Goal: Check status: Check status

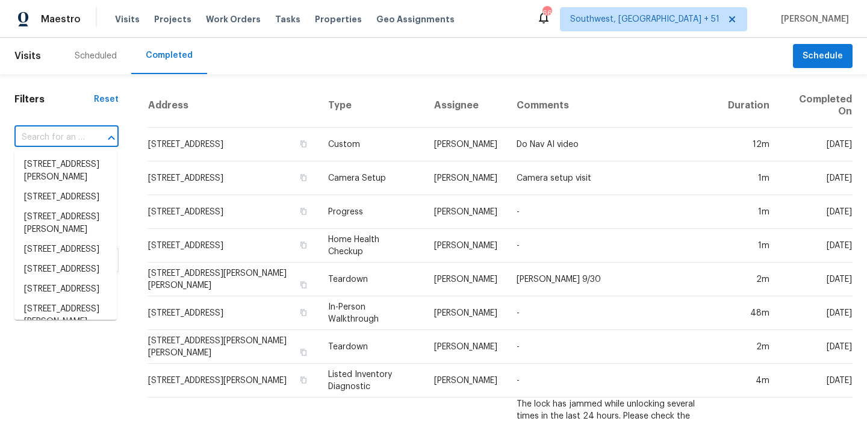
type input "[STREET_ADDRESS]"
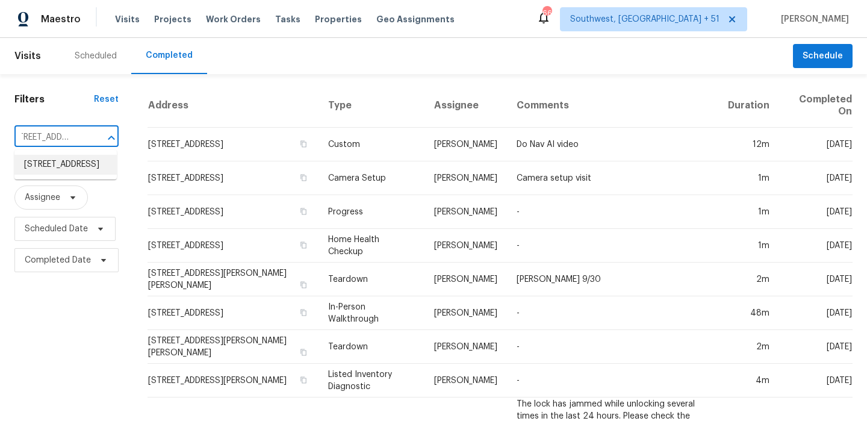
click at [48, 175] on li "[STREET_ADDRESS]" at bounding box center [65, 165] width 102 height 20
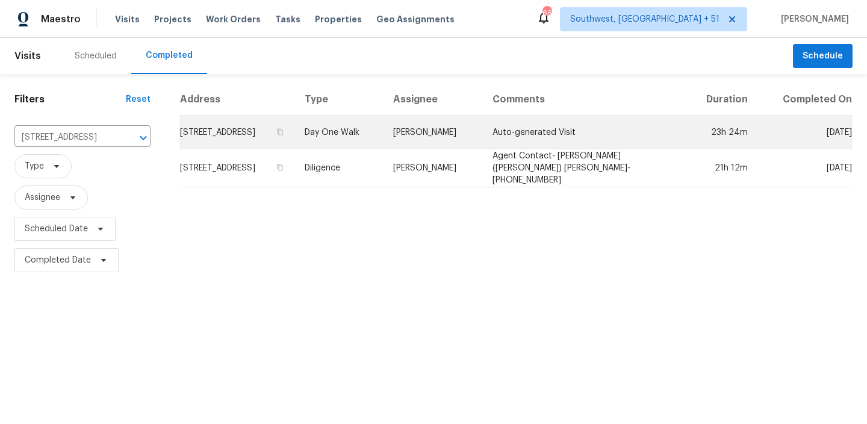
click at [269, 137] on td "[STREET_ADDRESS]" at bounding box center [237, 133] width 116 height 34
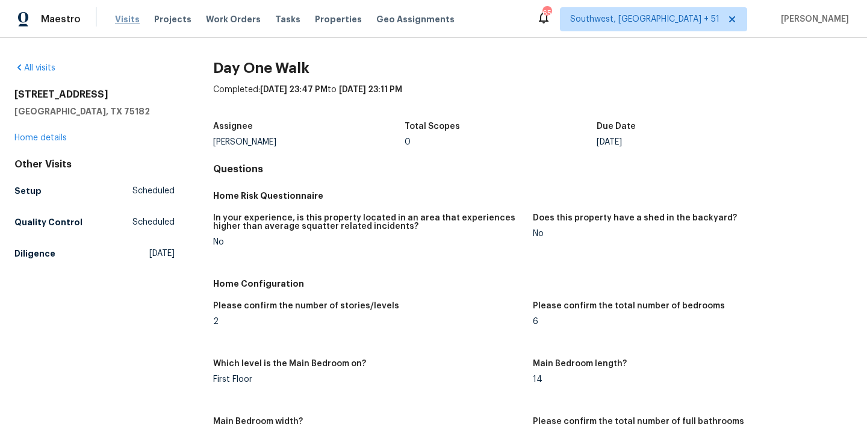
click at [125, 23] on span "Visits" at bounding box center [127, 19] width 25 height 12
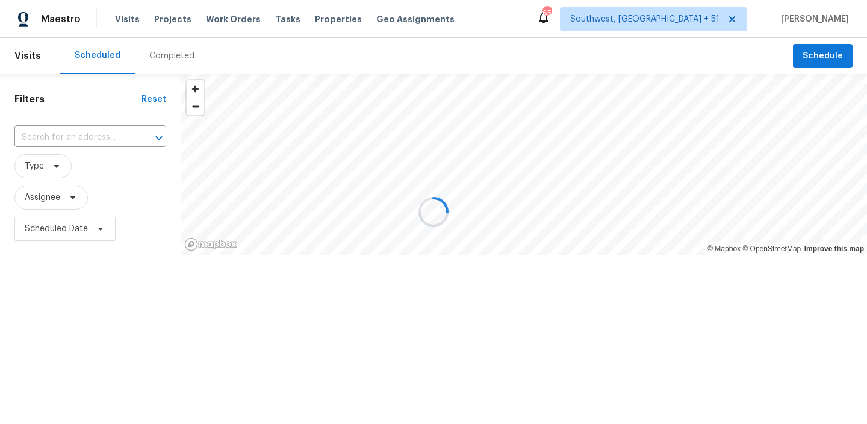
click at [188, 61] on div at bounding box center [433, 212] width 867 height 424
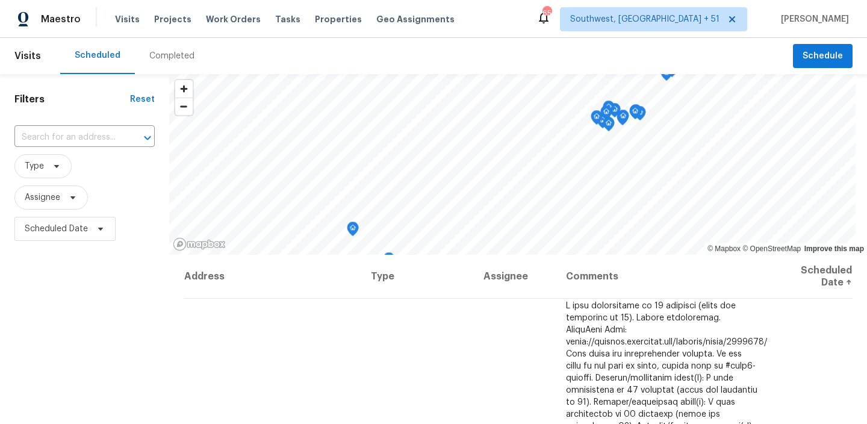
click at [178, 57] on div "Completed" at bounding box center [171, 56] width 45 height 12
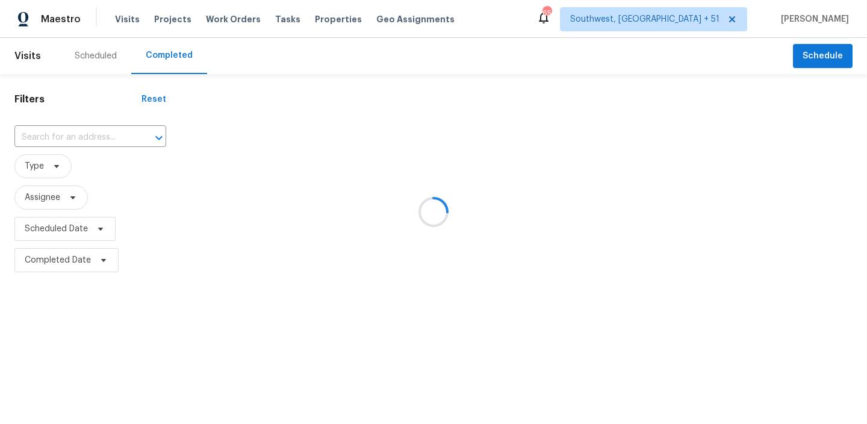
click at [96, 140] on div at bounding box center [433, 212] width 867 height 424
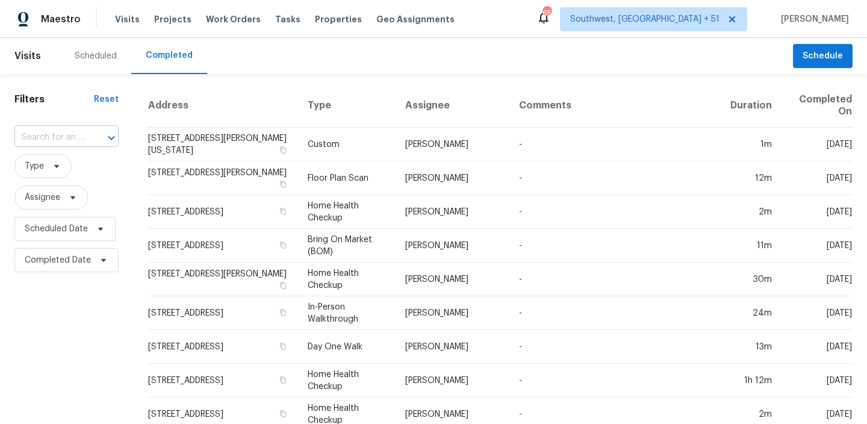
click at [79, 129] on input "text" at bounding box center [49, 137] width 70 height 19
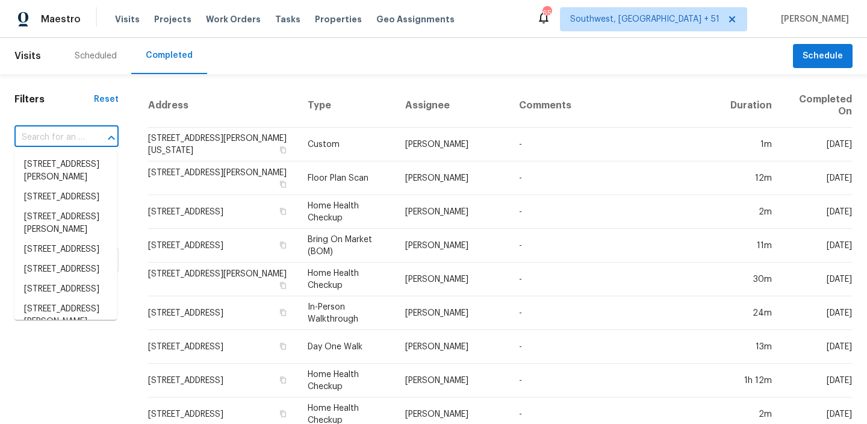
paste input "[STREET_ADDRESS][PERSON_NAME]"
type input "[STREET_ADDRESS][PERSON_NAME]"
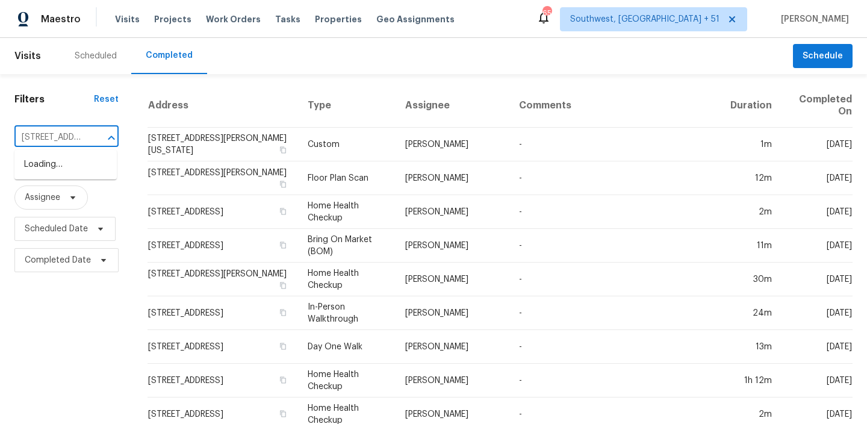
scroll to position [0, 97]
click at [72, 179] on li "[STREET_ADDRESS][PERSON_NAME]" at bounding box center [65, 171] width 102 height 33
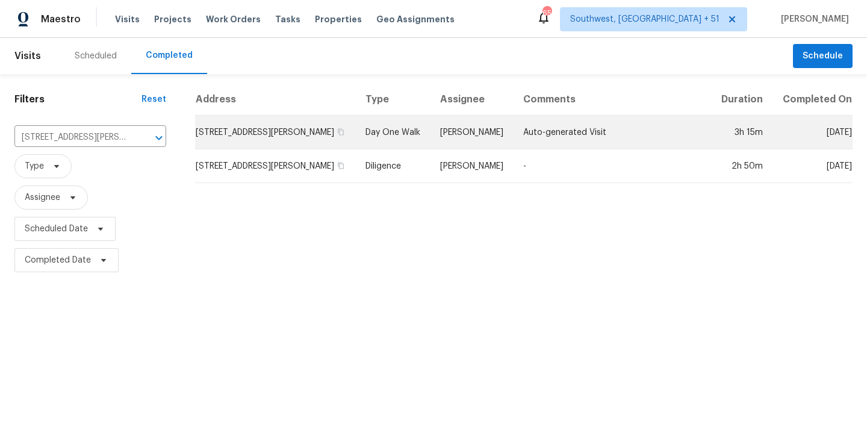
click at [406, 146] on td "Day One Walk" at bounding box center [393, 133] width 75 height 34
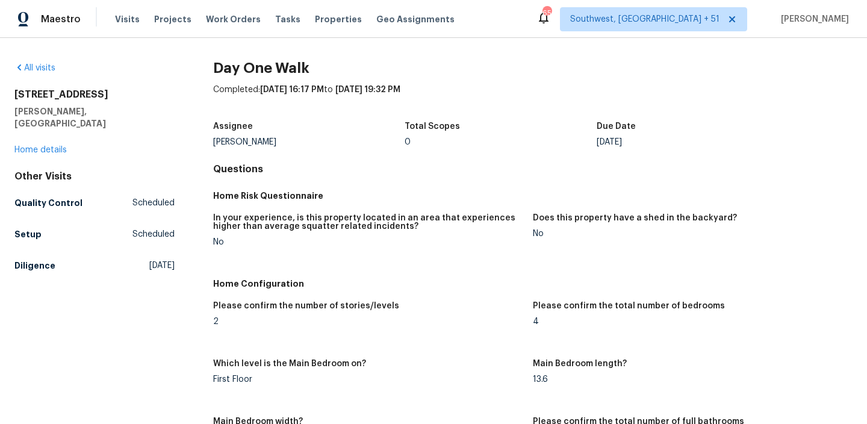
scroll to position [248, 0]
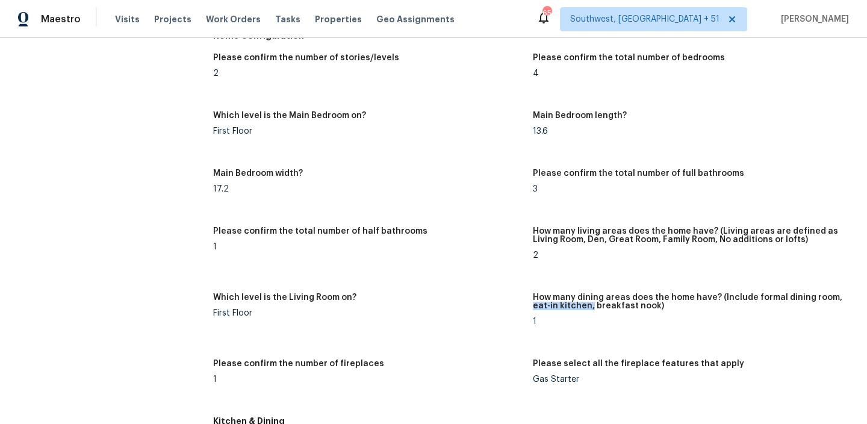
drag, startPoint x: 589, startPoint y: 308, endPoint x: 487, endPoint y: 309, distance: 103.0
click at [488, 309] on div "Please confirm the number of stories/levels 2 Please confirm the total number o…" at bounding box center [532, 228] width 639 height 364
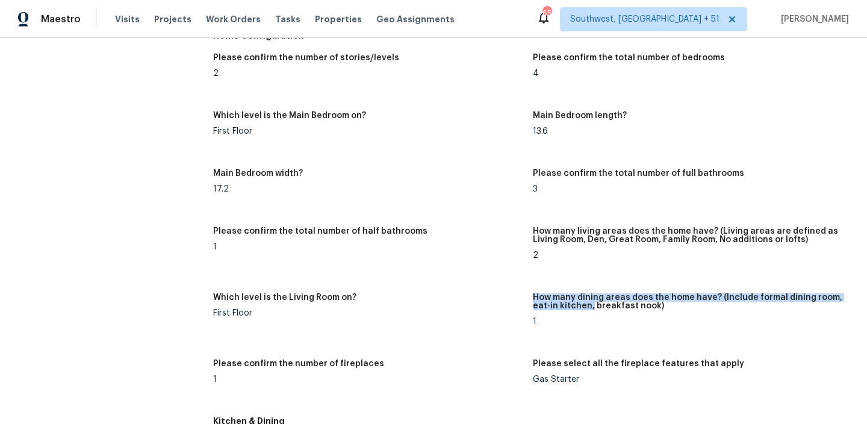
click at [514, 309] on div "First Floor" at bounding box center [368, 313] width 310 height 8
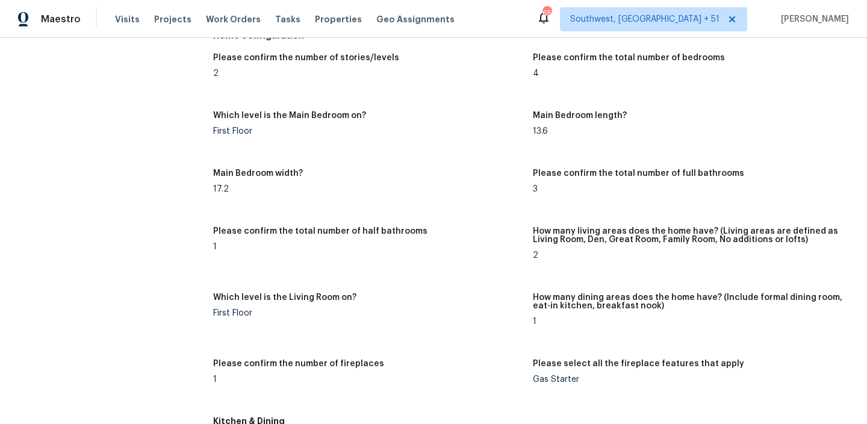
scroll to position [0, 0]
